Goal: Task Accomplishment & Management: Manage account settings

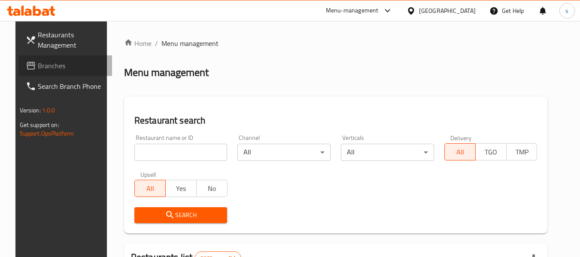
click at [55, 58] on link "Branches" at bounding box center [66, 65] width 94 height 21
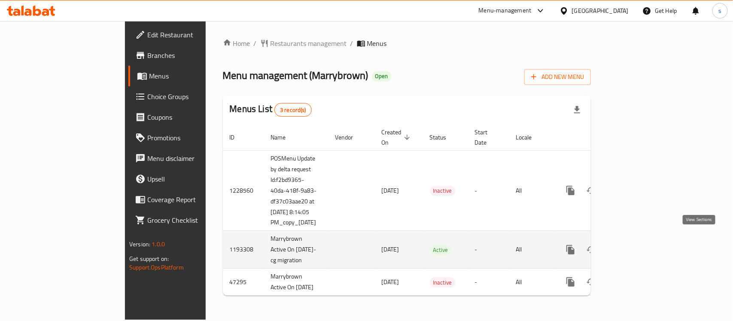
click at [637, 245] on icon "enhanced table" at bounding box center [632, 250] width 10 height 10
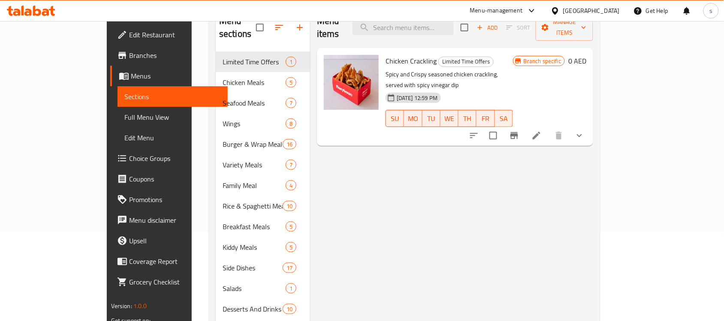
scroll to position [35, 0]
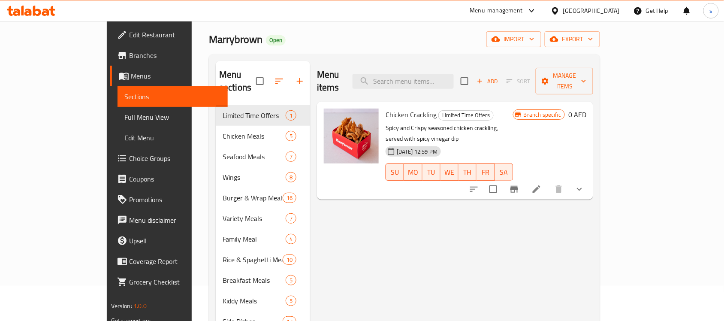
click at [129, 157] on span "Choice Groups" at bounding box center [175, 158] width 92 height 10
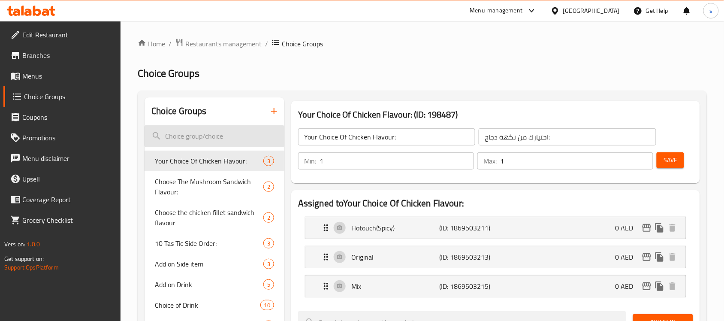
click at [174, 134] on input "search" at bounding box center [215, 136] width 140 height 22
paste input "Choose Your Drink:"
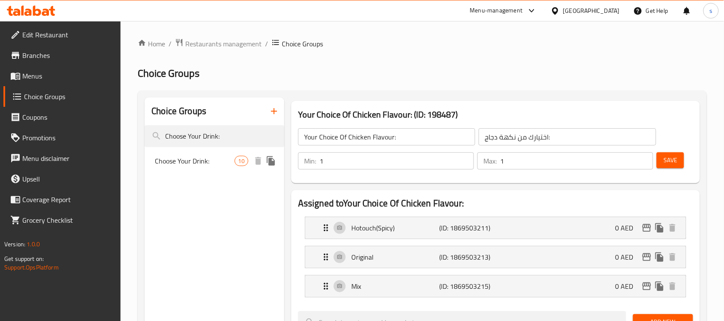
type input "Choose Your Drink:"
click at [194, 162] on span "Choose Your Drink:" at bounding box center [194, 161] width 79 height 10
type input "Choose Your Drink:"
type input "إختيارك من المشروب:"
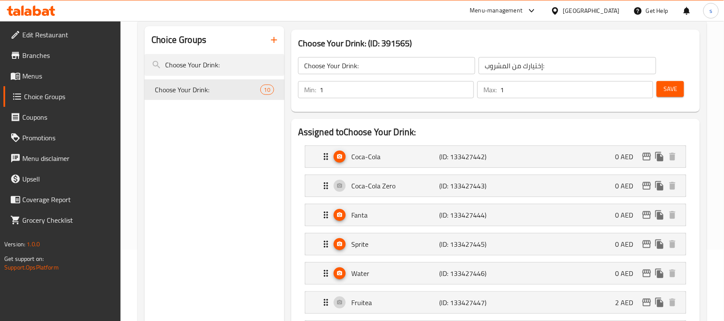
scroll to position [59, 0]
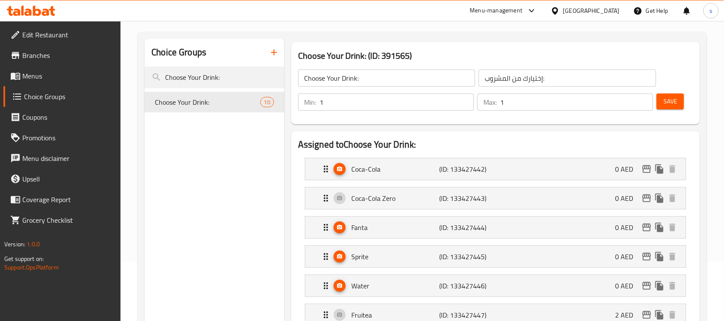
click at [587, 9] on div "[GEOGRAPHIC_DATA]" at bounding box center [592, 10] width 57 height 9
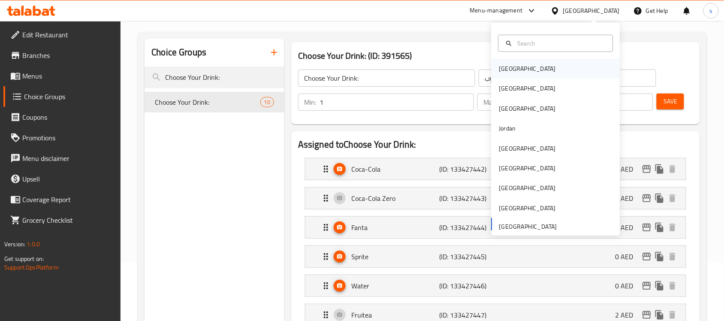
click at [500, 70] on div "[GEOGRAPHIC_DATA]" at bounding box center [528, 68] width 57 height 9
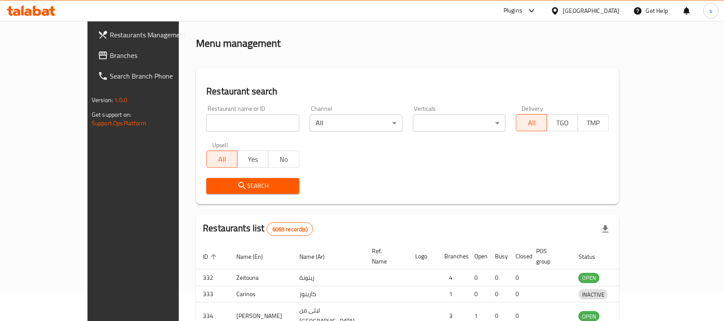
scroll to position [59, 0]
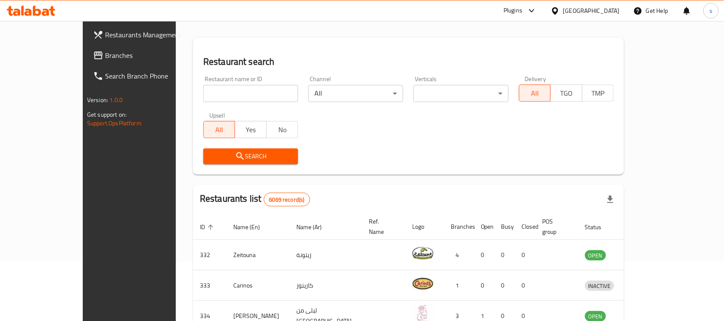
click at [105, 56] on span "Branches" at bounding box center [151, 55] width 92 height 10
